Goal: Task Accomplishment & Management: Manage account settings

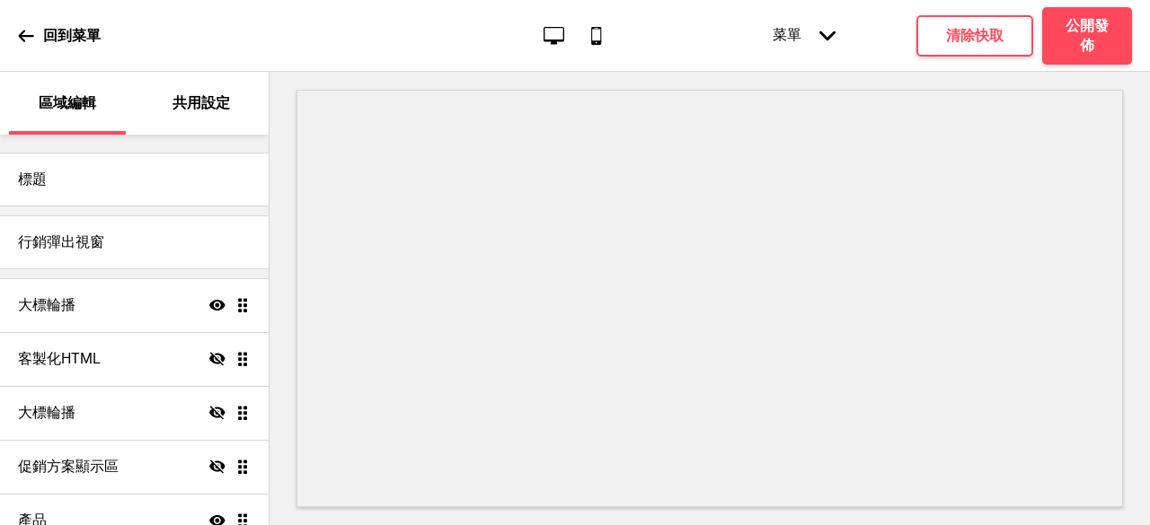
click at [212, 111] on p "共用設定" at bounding box center [200, 103] width 57 height 20
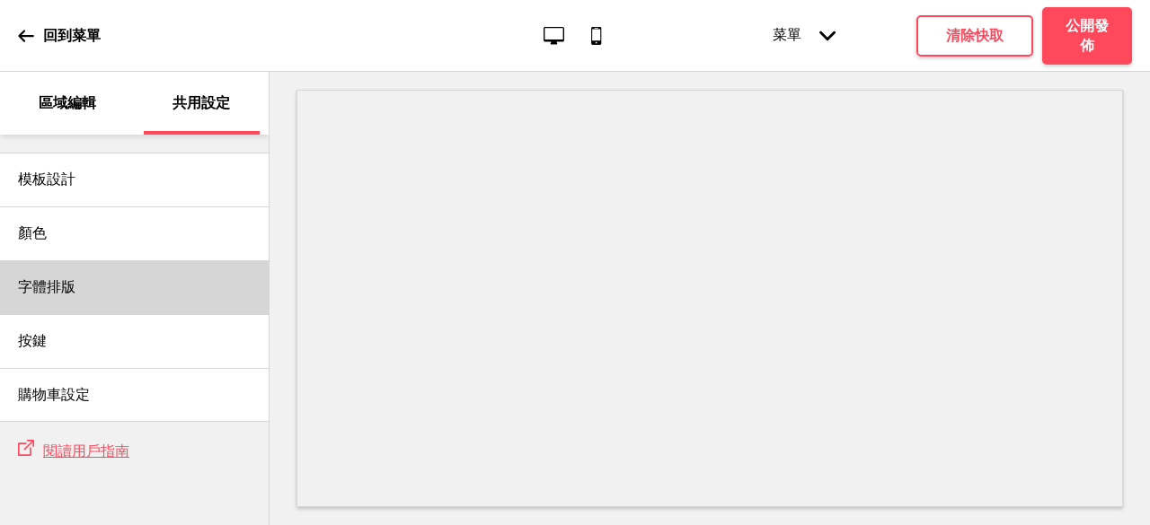
click at [172, 279] on div "字體排版" at bounding box center [134, 287] width 269 height 54
select select "小米兰亭简"
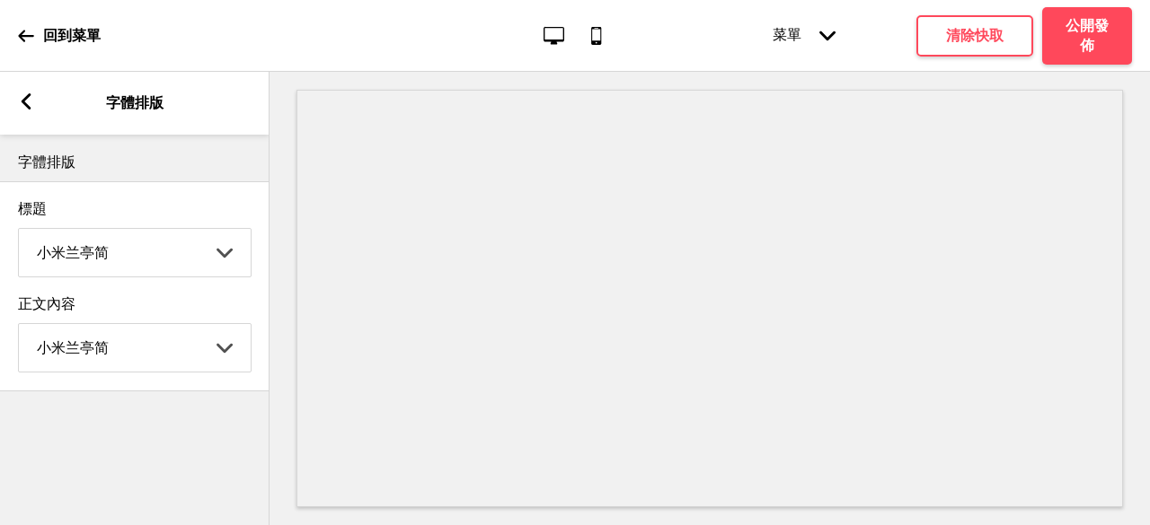
click at [210, 251] on select "Abhaya Libre Abril Fatface Adobe Garamond Pro Arimo Arsenal Arvo Berkshire Swas…" at bounding box center [135, 253] width 232 height 48
click at [212, 258] on select "Abhaya Libre Abril Fatface Adobe Garamond Pro Arimo Arsenal Arvo Berkshire Swas…" at bounding box center [135, 253] width 232 height 48
click at [203, 363] on select "Abhaya Libre Abril Fatface Adobe Garamond Pro Arimo Arsenal Arvo Berkshire Swas…" at bounding box center [135, 348] width 232 height 48
drag, startPoint x: 203, startPoint y: 363, endPoint x: 208, endPoint y: 382, distance: 19.6
click at [203, 363] on select "Abhaya Libre Abril Fatface Adobe Garamond Pro Arimo Arsenal Arvo Berkshire Swas…" at bounding box center [135, 348] width 232 height 48
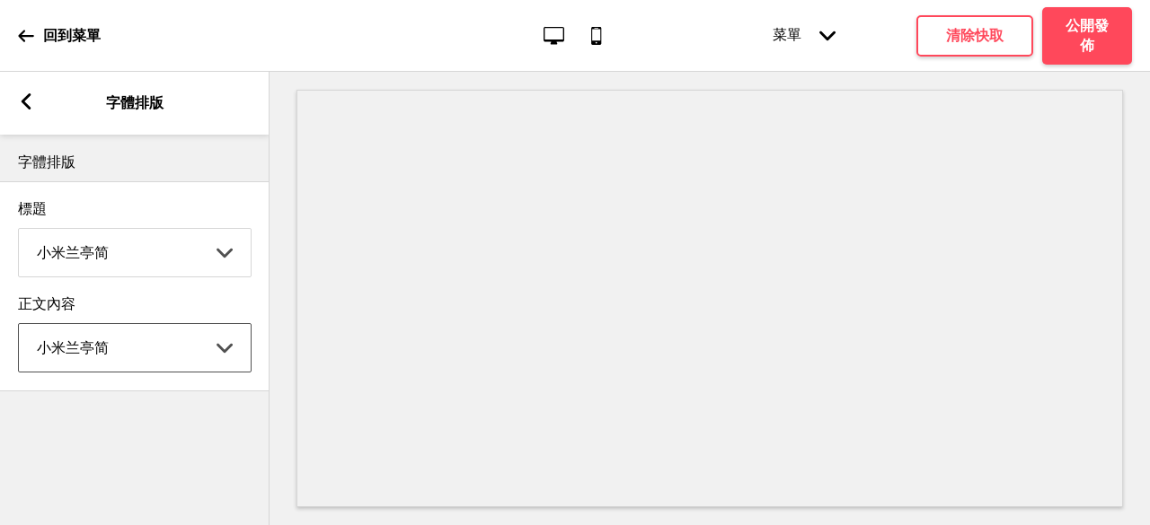
click at [196, 451] on div "字體排版 標題 小米兰亭简 Abhaya Libre Abril Fatface Adobe Garamond Pro Arimo Arsenal Arvo …" at bounding box center [134, 330] width 269 height 391
click at [234, 253] on select "Abhaya Libre Abril Fatface Adobe Garamond Pro Arimo Arsenal Arvo Berkshire Swas…" at bounding box center [135, 253] width 232 height 48
click at [136, 411] on div "字體排版 標題 小米兰亭简 Abhaya Libre Abril Fatface Adobe Garamond Pro Arimo Arsenal Arvo …" at bounding box center [134, 330] width 269 height 391
click at [188, 245] on select "Abhaya Libre Abril Fatface Adobe Garamond Pro Arimo Arsenal Arvo Berkshire Swas…" at bounding box center [135, 253] width 232 height 48
click at [19, 230] on select "Abhaya Libre Abril Fatface Adobe Garamond Pro Arimo Arsenal Arvo Berkshire Swas…" at bounding box center [135, 253] width 232 height 48
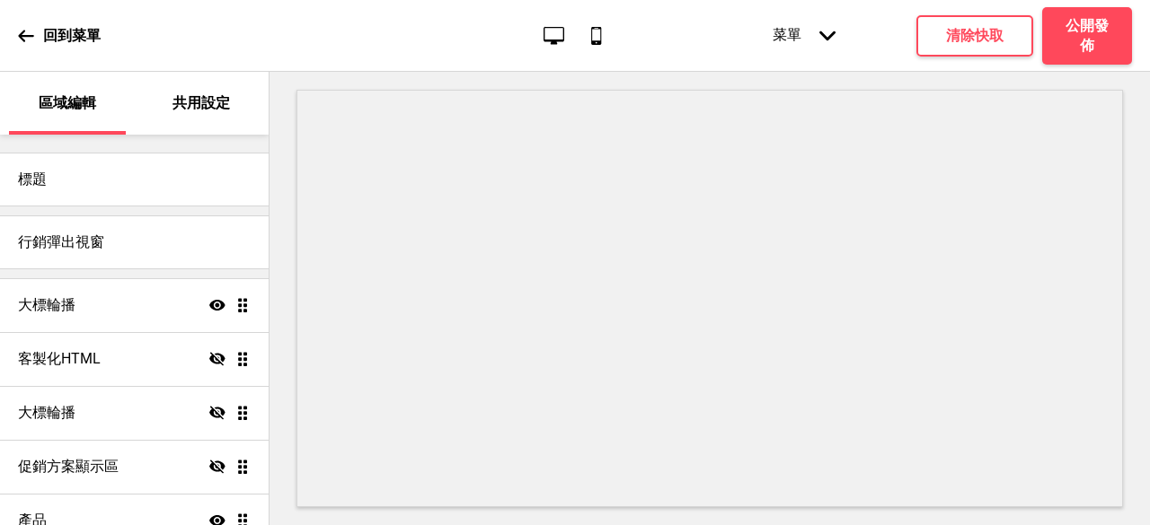
click at [185, 102] on p "共用設定" at bounding box center [200, 103] width 57 height 20
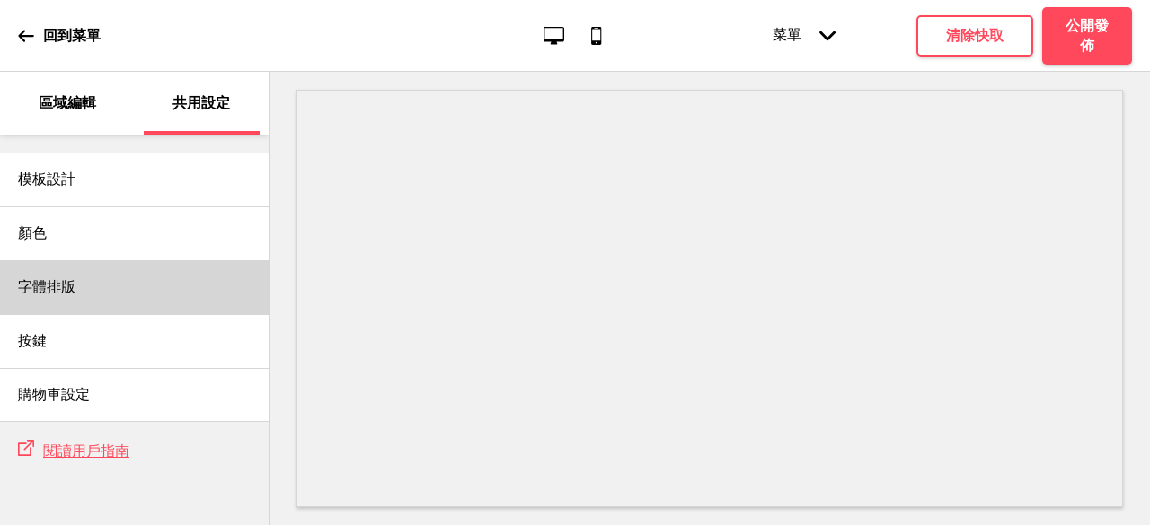
click at [110, 289] on div "字體排版" at bounding box center [134, 287] width 269 height 54
select select "小米兰亭简"
